Goal: Task Accomplishment & Management: Complete application form

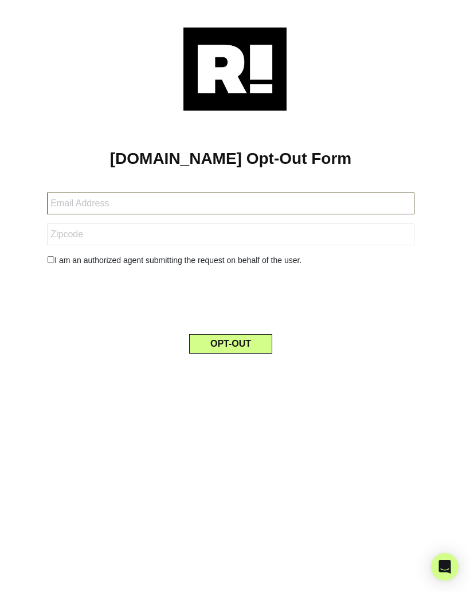
click at [269, 199] on input "text" at bounding box center [230, 204] width 367 height 22
type input "M"
type input "mike@"
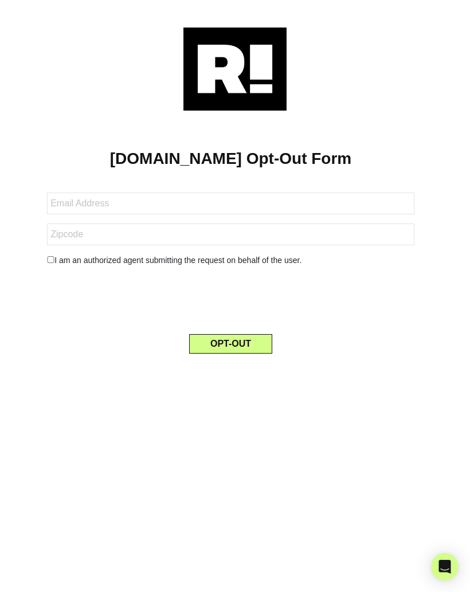
click at [52, 260] on input "checkbox" at bounding box center [50, 259] width 7 height 7
checkbox input "true"
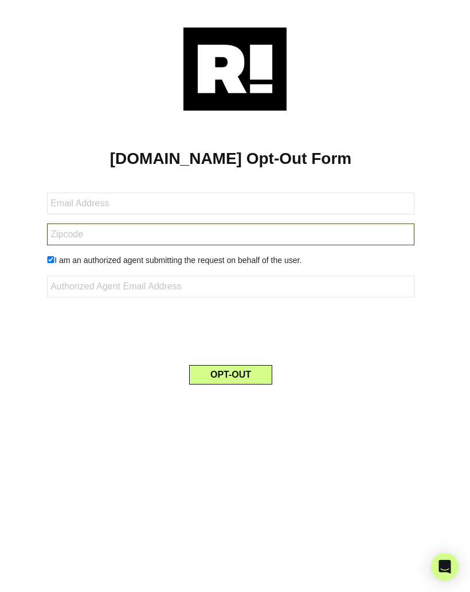
click at [109, 233] on input "text" at bounding box center [230, 234] width 367 height 22
type input "59635"
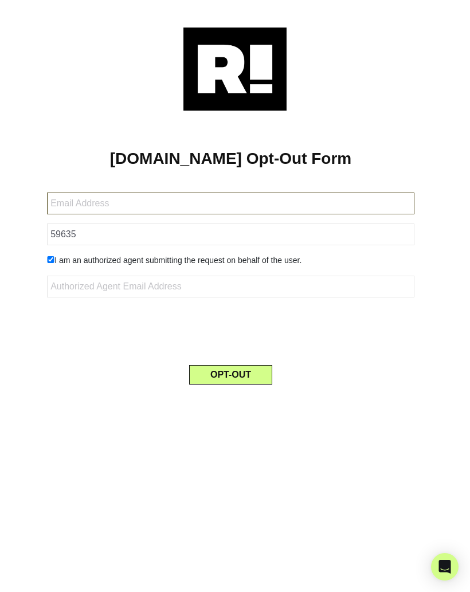
click at [160, 203] on input "text" at bounding box center [230, 204] width 367 height 22
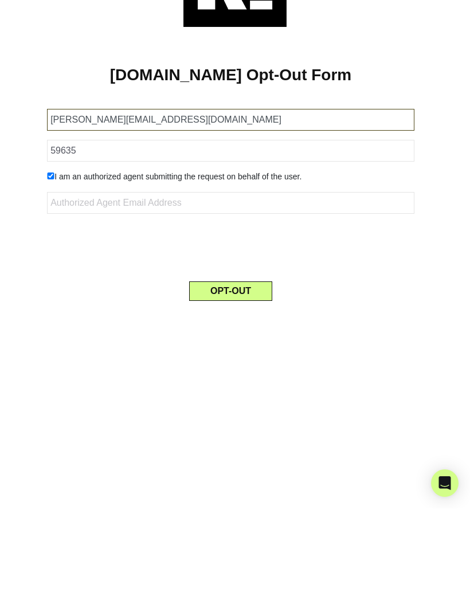
type input "mike@simpsonoutfitters.com"
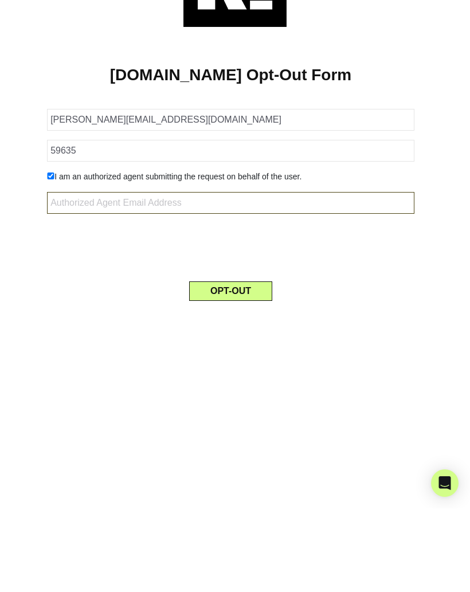
click at [117, 276] on input "text" at bounding box center [230, 287] width 367 height 22
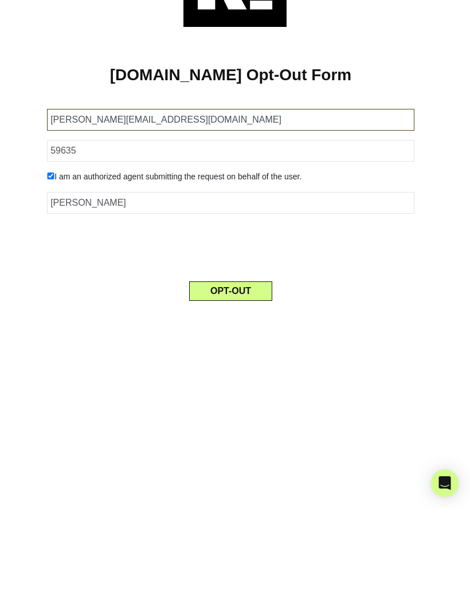
click at [168, 193] on input "mike@simpsonoutfitters.com" at bounding box center [230, 204] width 367 height 22
click at [65, 193] on input "mike@simpsonoutfitters.com" at bounding box center [230, 204] width 367 height 22
click at [133, 193] on input "mike@simpsonoutfitters.com" at bounding box center [230, 204] width 367 height 22
click at [249, 193] on input "mike@simpsonoutfitters.com" at bounding box center [230, 204] width 367 height 22
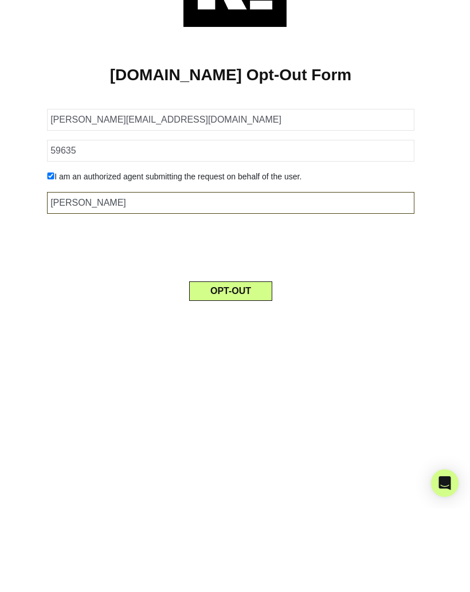
click at [123, 276] on input "mike" at bounding box center [230, 287] width 367 height 22
paste input "@simpsonoutfitters.com"
type input "mike@simpsonoutfitters.com"
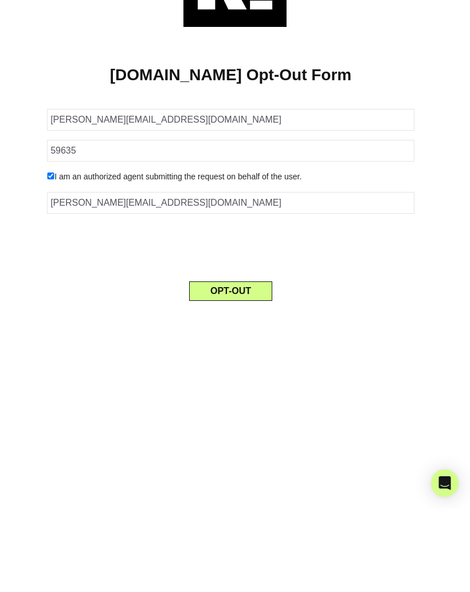
click at [241, 365] on button "OPT-OUT" at bounding box center [230, 374] width 83 height 19
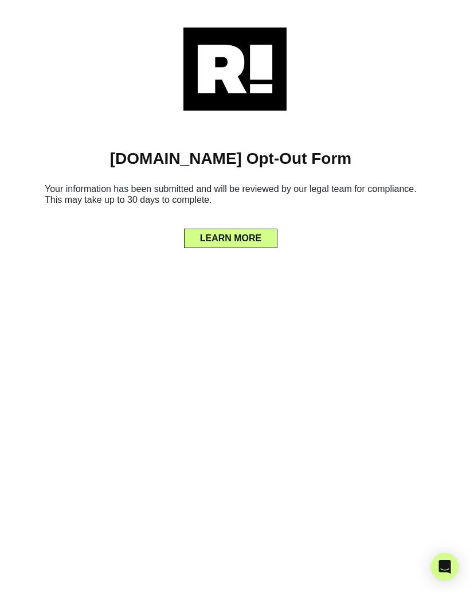
click at [347, 241] on div "LEARN MORE" at bounding box center [230, 236] width 427 height 24
